Goal: Check status: Check status

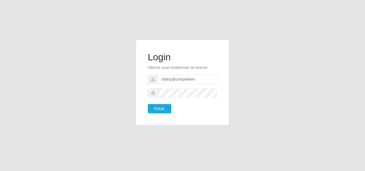
type input "biatriz@comprebem"
click at [148, 104] on button "Entrar" at bounding box center [159, 108] width 23 height 9
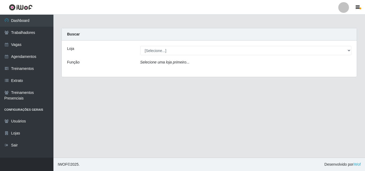
click at [179, 57] on div "Loja [Selecione...] Supermercado Compre Bem - Itabaiana Função Selecione uma lo…" at bounding box center [209, 59] width 295 height 36
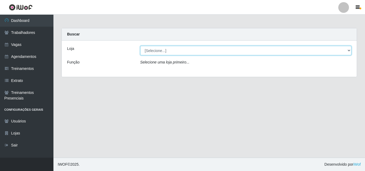
click at [177, 53] on select "[Selecione...] Supermercado Compre Bem - Itabaiana" at bounding box center [245, 50] width 211 height 9
select select "264"
click at [140, 46] on select "[Selecione...] Supermercado Compre Bem - Itabaiana" at bounding box center [245, 50] width 211 height 9
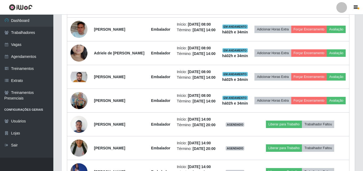
scroll to position [187, 0]
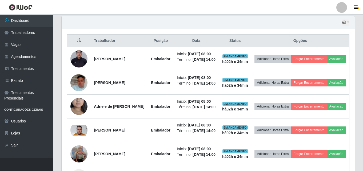
click at [350, 21] on div "Hoje 1 dia 3 dias 1 Semana Não encerrados" at bounding box center [208, 22] width 293 height 13
click at [346, 23] on icon "button" at bounding box center [345, 23] width 4 height 4
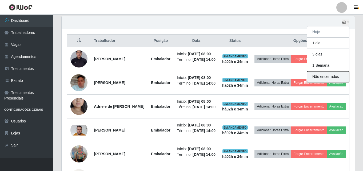
click at [343, 76] on button "Não encerrados" at bounding box center [328, 76] width 42 height 11
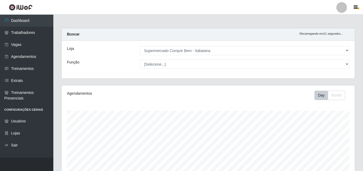
scroll to position [88, 0]
